Goal: Find specific page/section: Find specific page/section

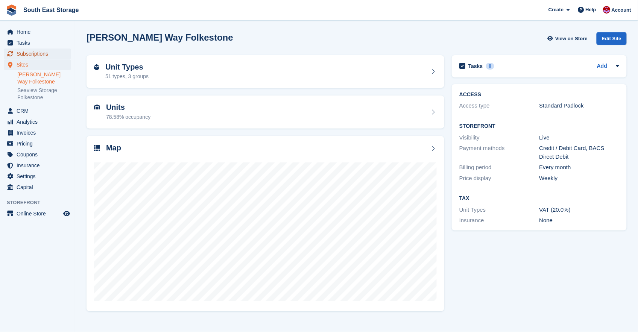
click at [27, 51] on span "Subscriptions" at bounding box center [39, 54] width 45 height 11
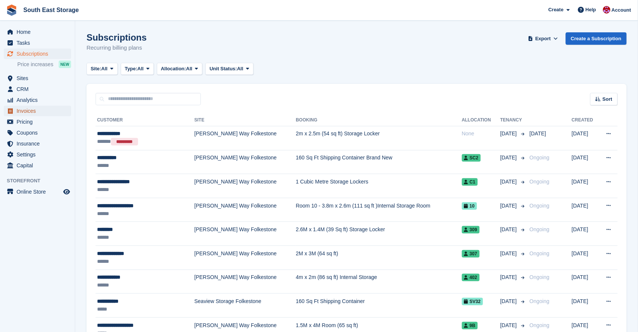
click at [31, 113] on span "Invoices" at bounding box center [39, 111] width 45 height 11
